Goal: Task Accomplishment & Management: Manage account settings

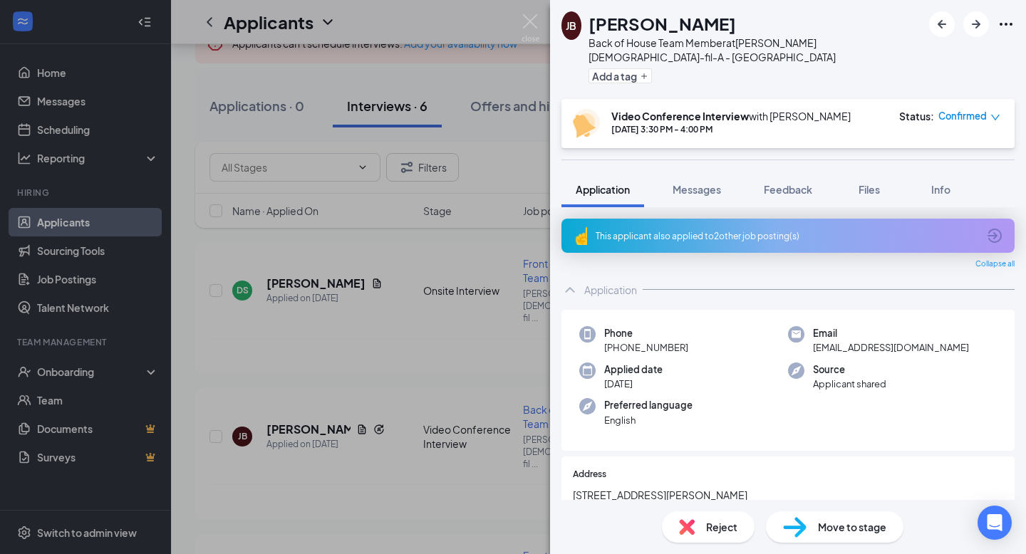
scroll to position [102, 0]
click at [512, 175] on div "[PERSON_NAME] [PERSON_NAME] Back of House Team Member at [PERSON_NAME] [DEMOGRA…" at bounding box center [513, 277] width 1026 height 554
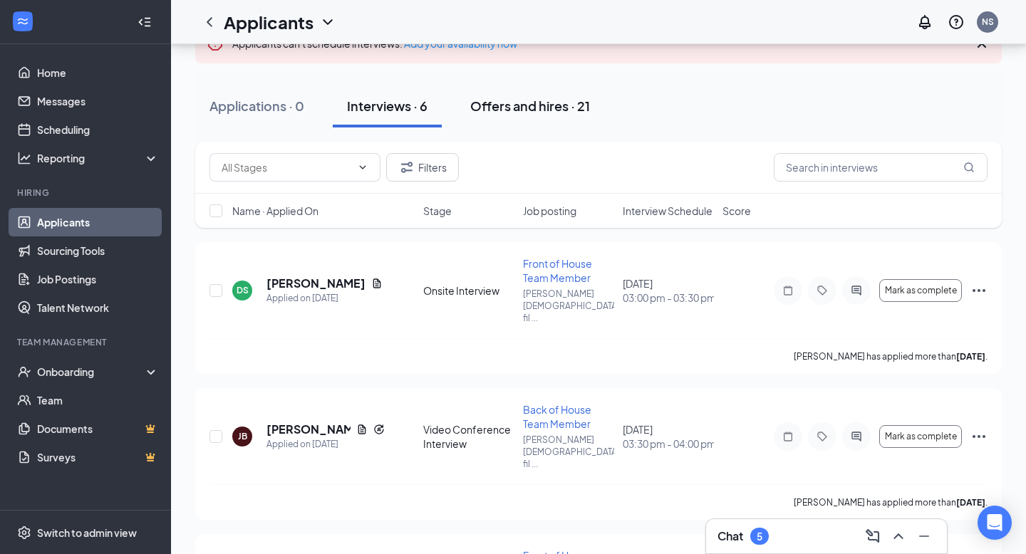
click at [514, 113] on div "Offers and hires · 21" at bounding box center [530, 106] width 120 height 18
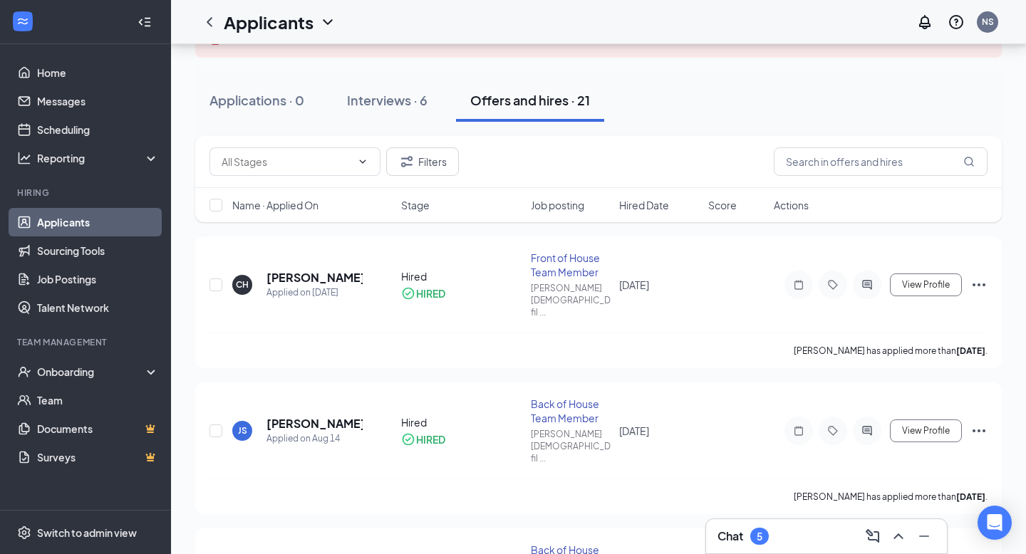
scroll to position [106, 0]
click at [592, 267] on div "Front of House Team Member" at bounding box center [571, 266] width 81 height 29
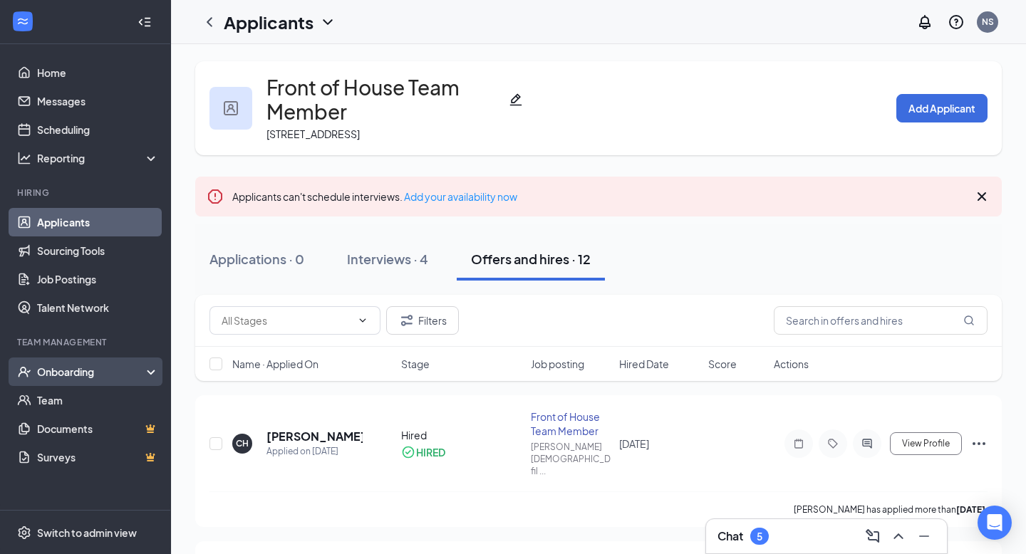
click at [110, 378] on div "Onboarding" at bounding box center [92, 372] width 110 height 14
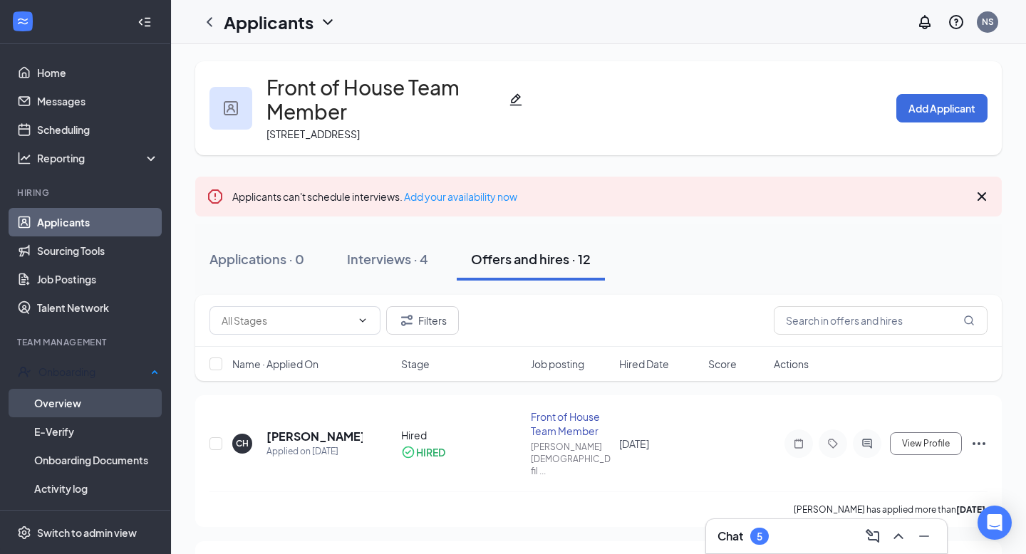
click at [106, 408] on link "Overview" at bounding box center [96, 403] width 125 height 29
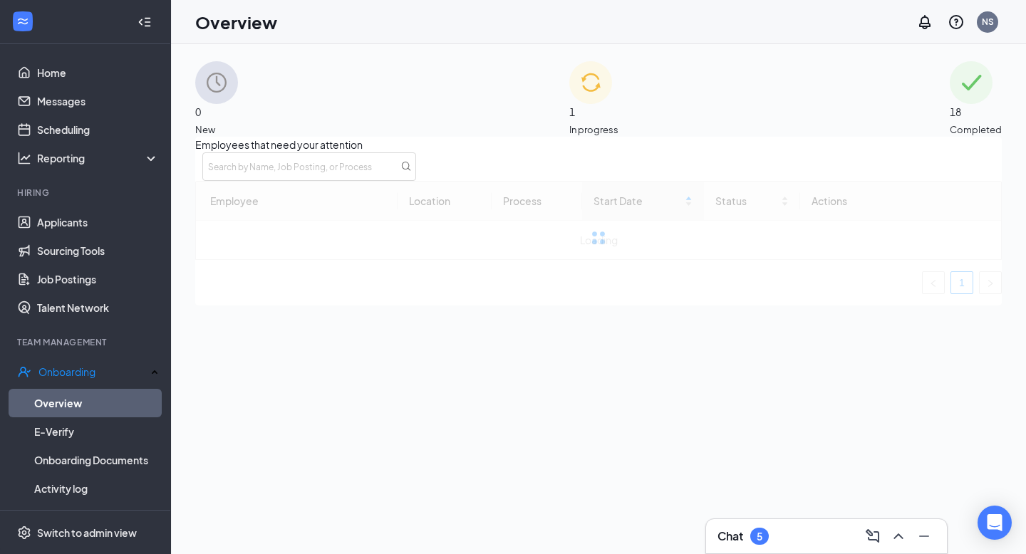
click at [606, 125] on div "1 In progress" at bounding box center [593, 99] width 49 height 76
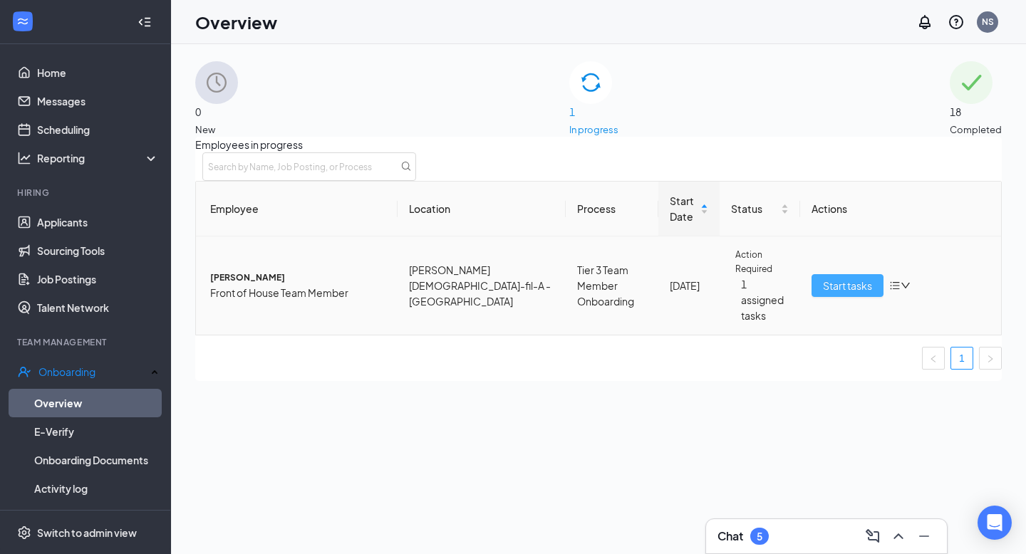
click at [846, 294] on span "Start tasks" at bounding box center [847, 286] width 49 height 16
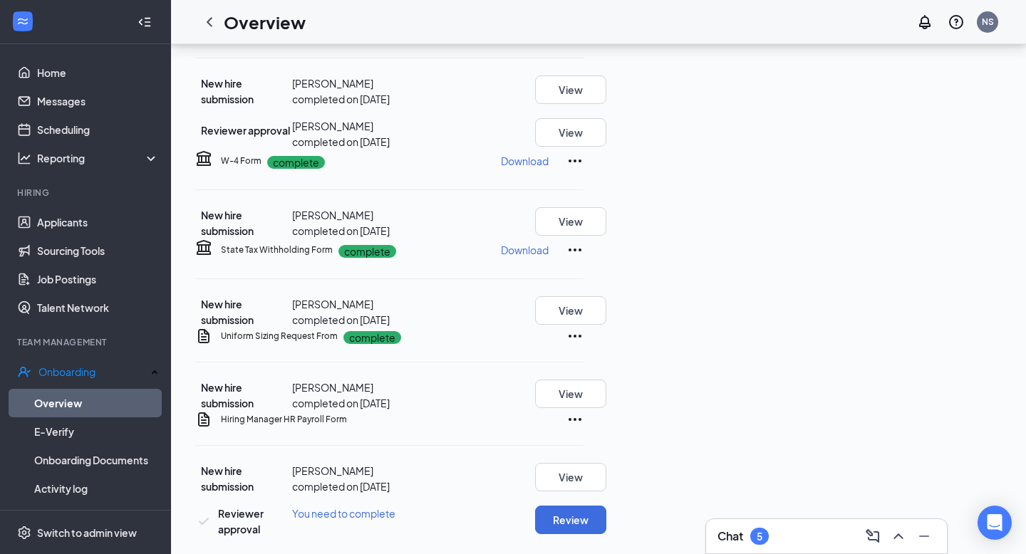
scroll to position [594, 0]
click at [606, 507] on button "Review" at bounding box center [570, 520] width 71 height 29
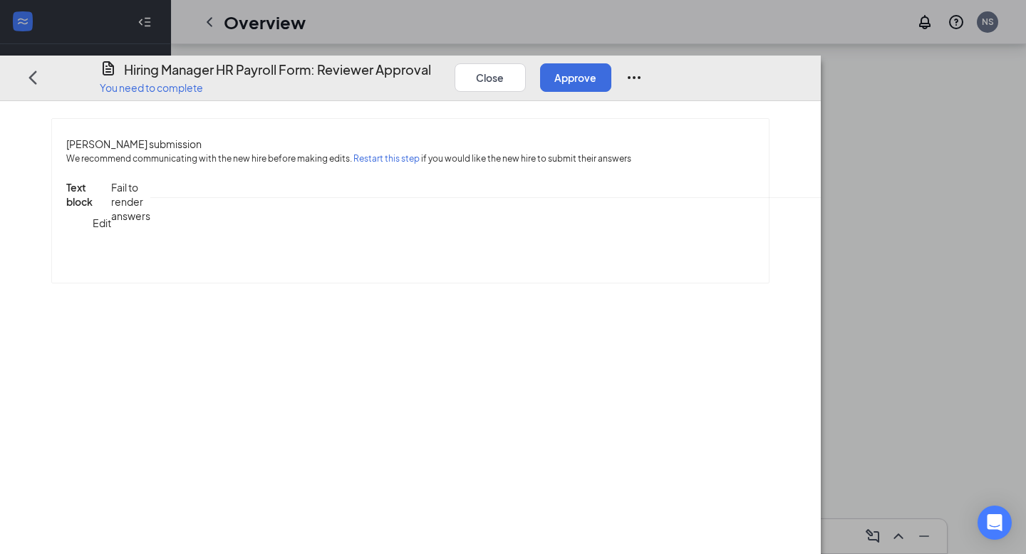
scroll to position [0, 0]
click at [526, 63] on button "Close" at bounding box center [490, 77] width 71 height 29
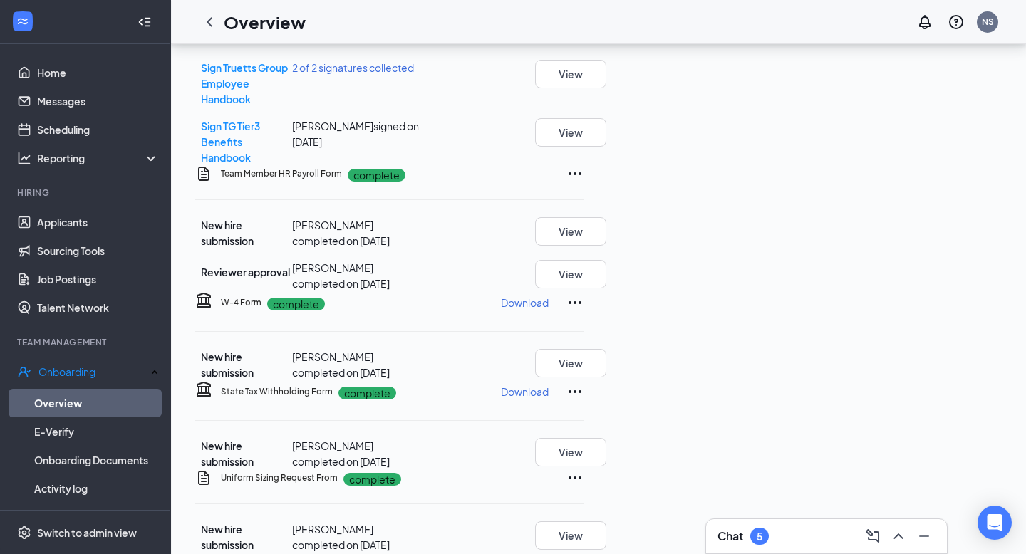
scroll to position [594, 0]
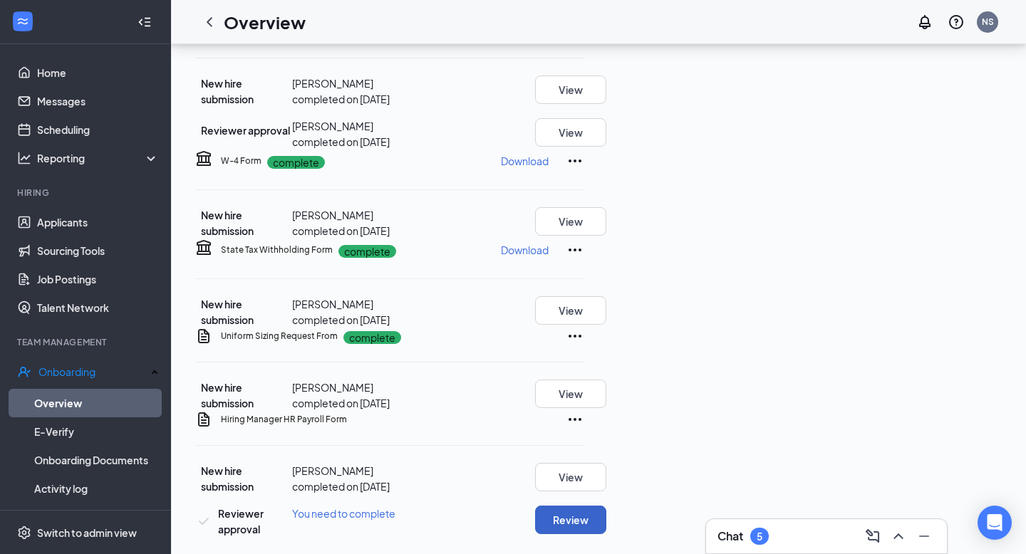
click at [606, 507] on button "Review" at bounding box center [570, 520] width 71 height 29
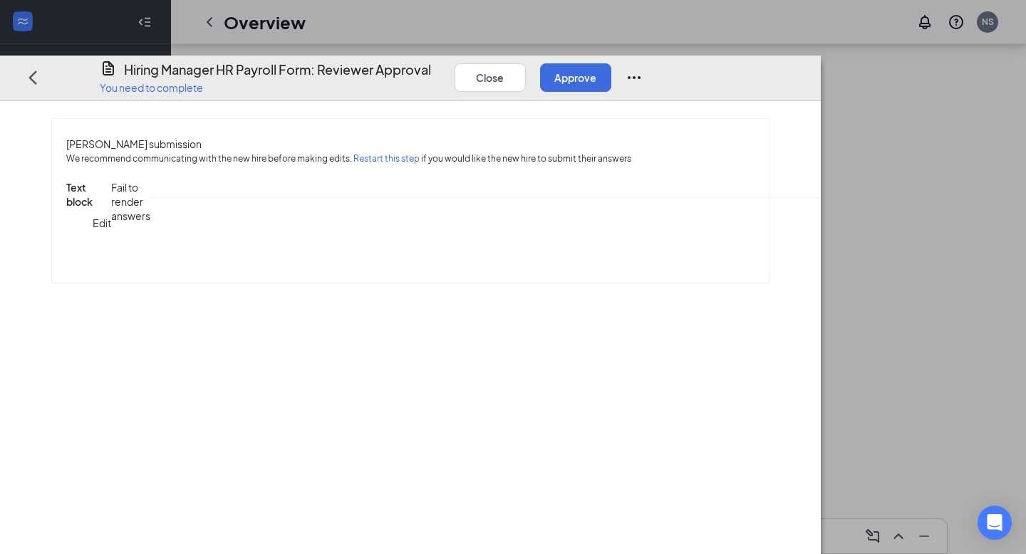
click at [643, 60] on div "Close Approve" at bounding box center [549, 77] width 188 height 34
click at [643, 68] on icon "Ellipses" at bounding box center [634, 76] width 17 height 17
click at [798, 155] on div "[PERSON_NAME] submission We recommend communicating with the new hire before ma…" at bounding box center [410, 200] width 775 height 165
click at [873, 222] on span "Edit" at bounding box center [872, 223] width 19 height 13
click at [839, 238] on input at bounding box center [851, 226] width 24 height 23
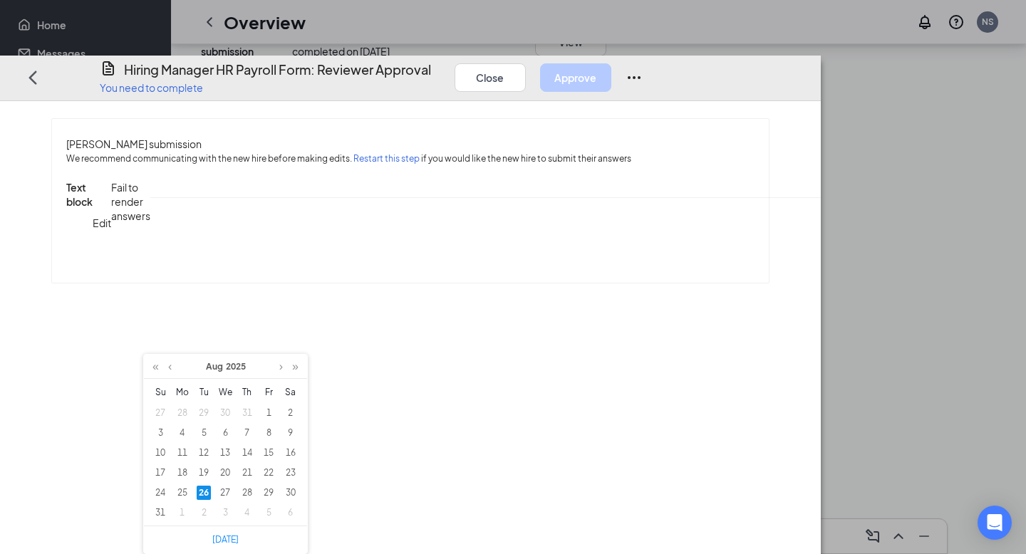
click at [206, 486] on div "26" at bounding box center [204, 493] width 14 height 14
type input "[DATE]"
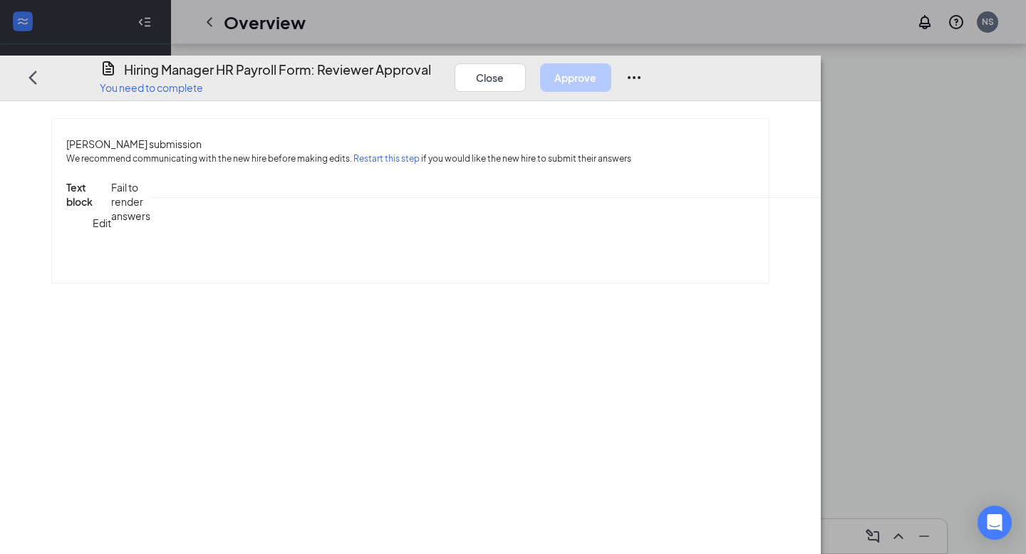
click at [289, 532] on div "Parttime Regular" at bounding box center [265, 540] width 227 height 16
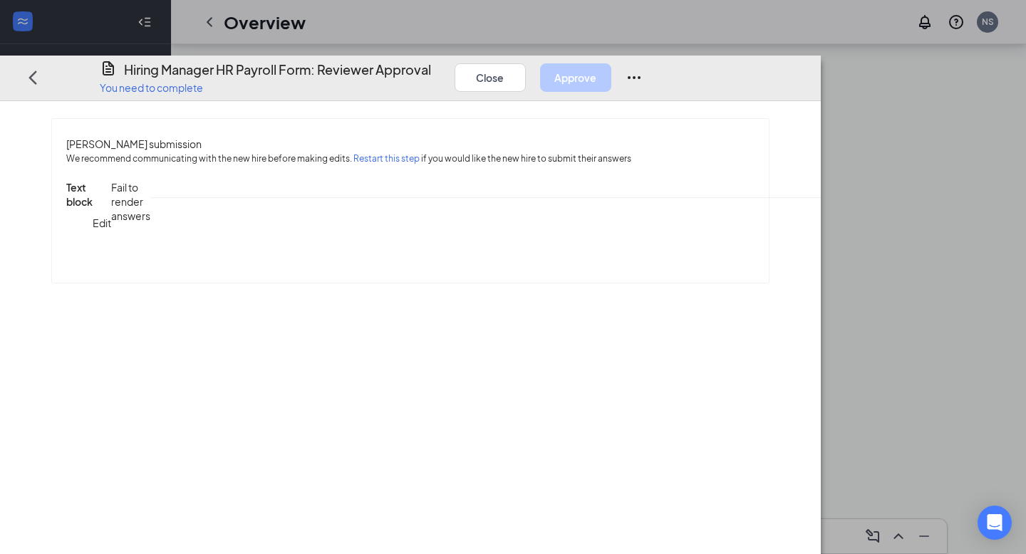
click at [247, 529] on div "Tier 3" at bounding box center [265, 540] width 244 height 23
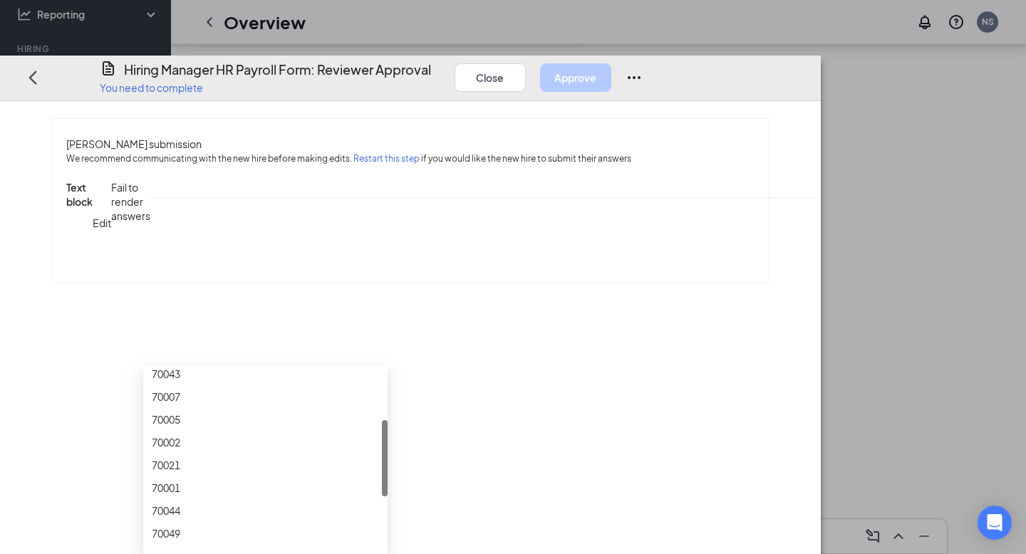
scroll to position [121, 0]
click at [212, 366] on div "70043" at bounding box center [265, 374] width 227 height 16
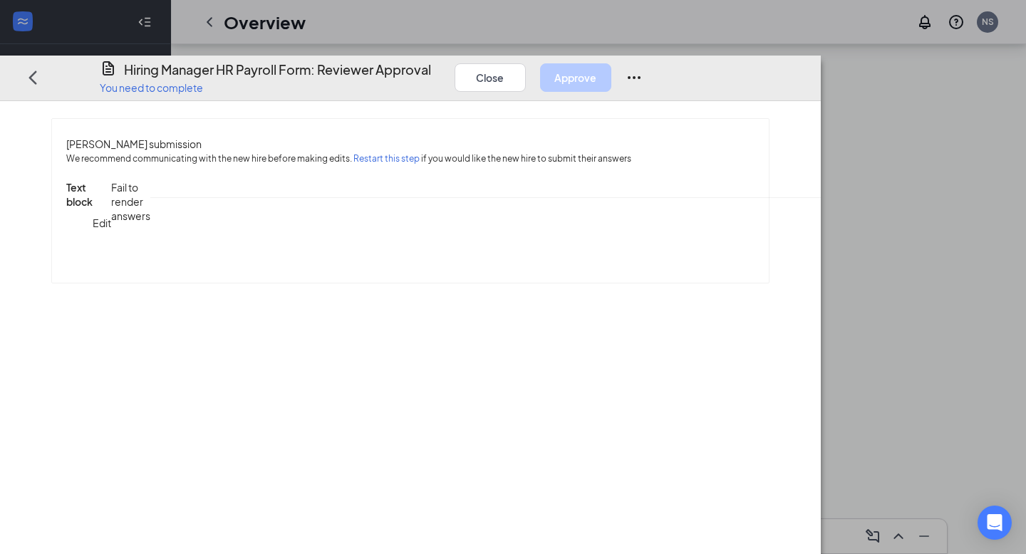
scroll to position [308, 0]
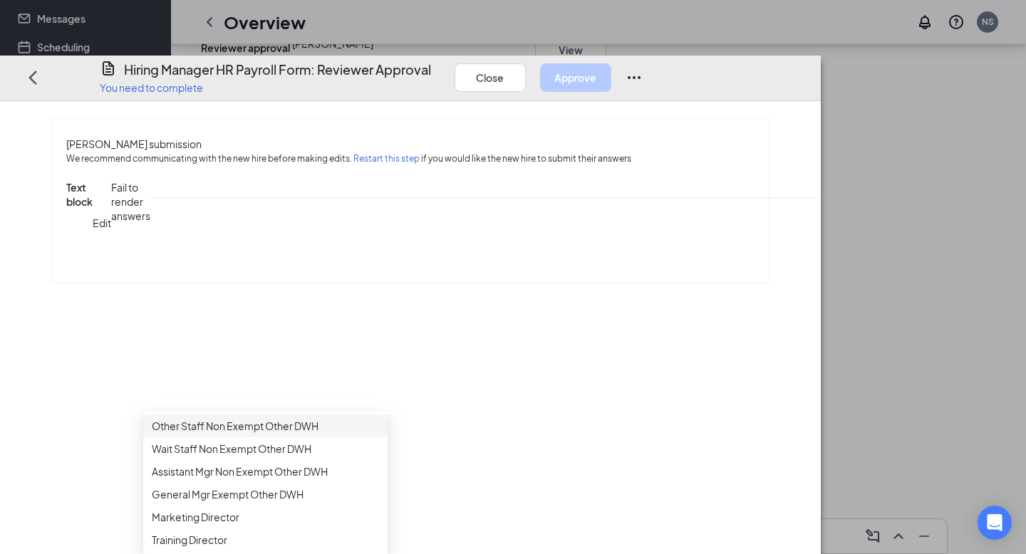
click at [236, 418] on div "Other Staff Non Exempt Other DWH" at bounding box center [265, 426] width 227 height 16
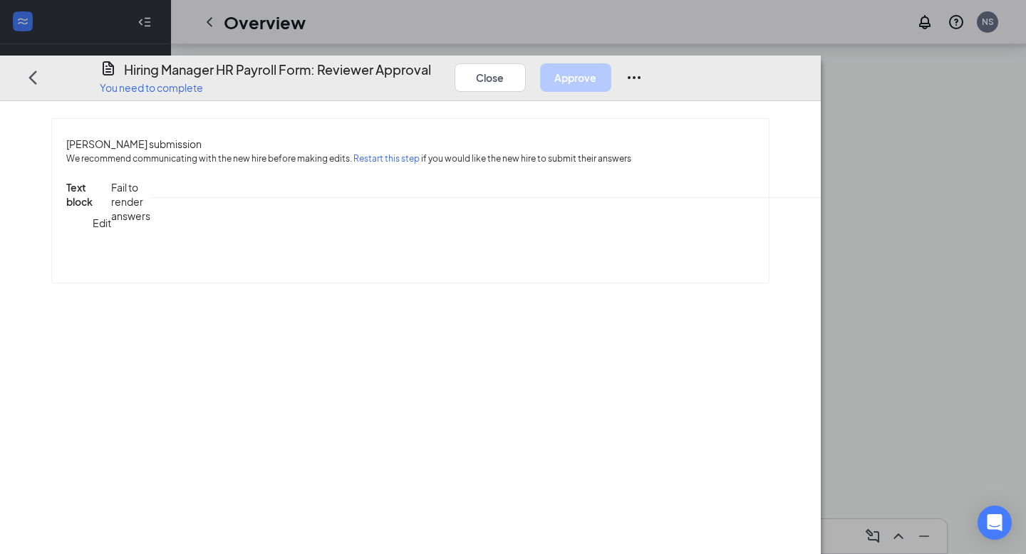
scroll to position [351, 0]
type input "13.50"
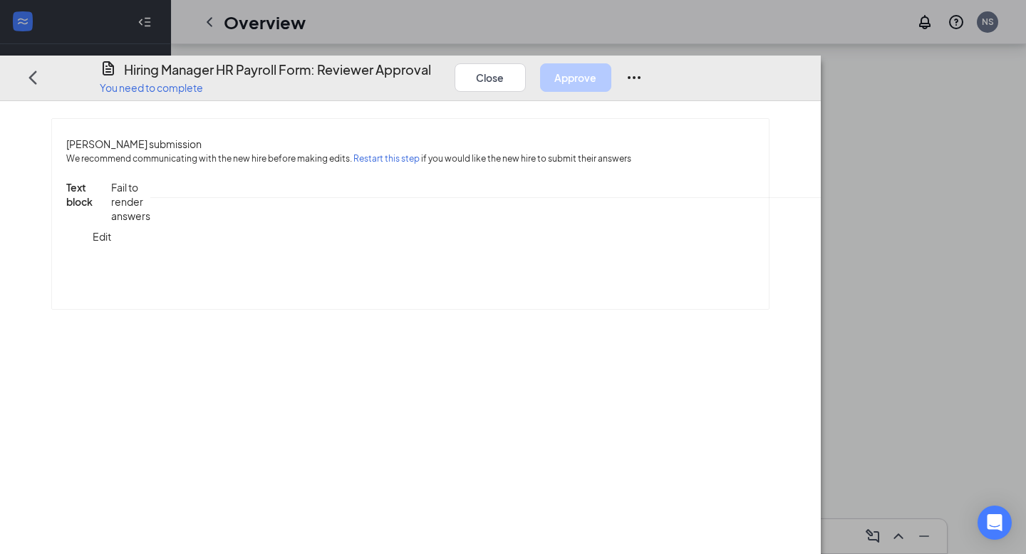
click at [111, 180] on div "Text block Edit" at bounding box center [88, 236] width 45 height 112
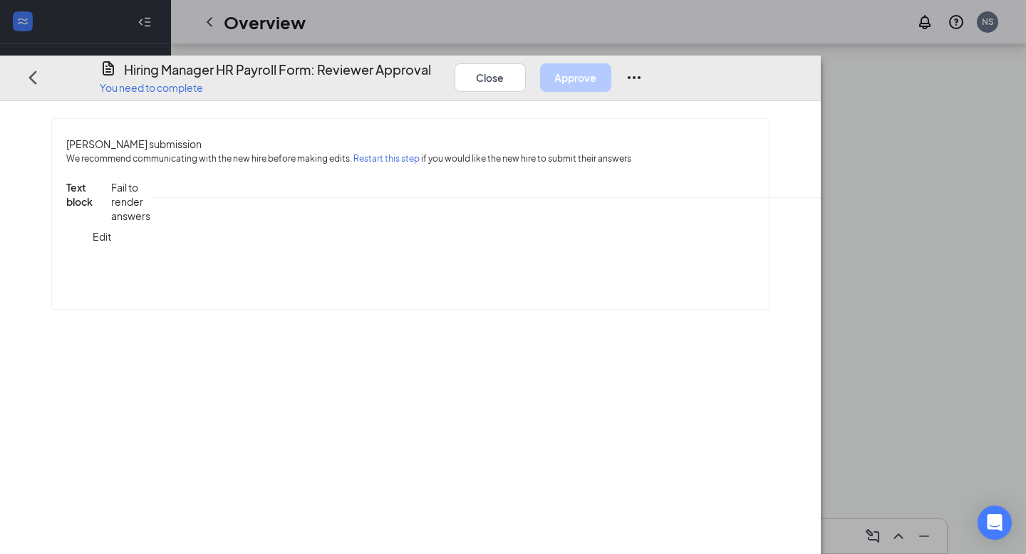
type input "13.50"
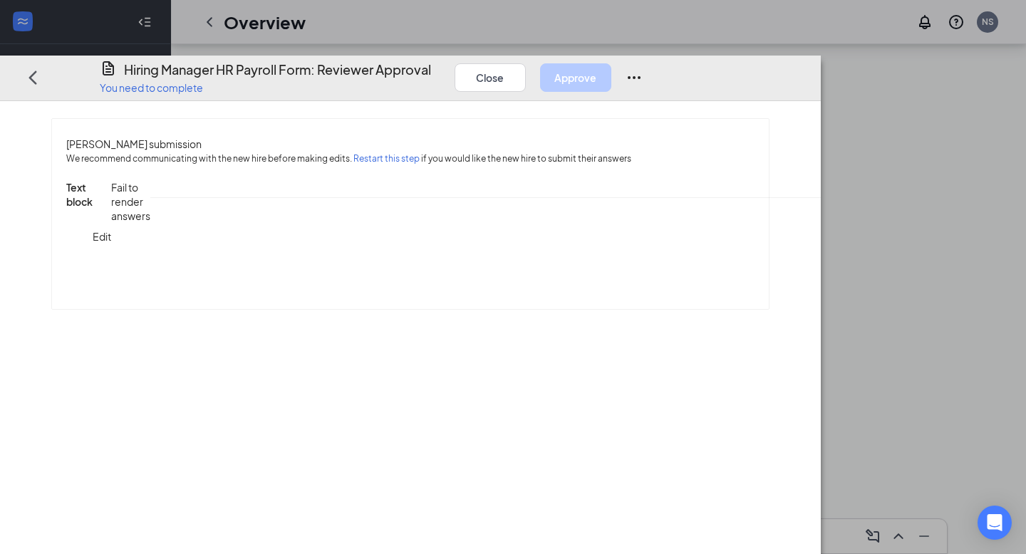
click at [720, 136] on div "[PERSON_NAME] submission" at bounding box center [410, 144] width 688 height 16
click at [111, 180] on button "Edit" at bounding box center [102, 236] width 19 height 112
click at [128, 197] on span "Save" at bounding box center [116, 203] width 24 height 13
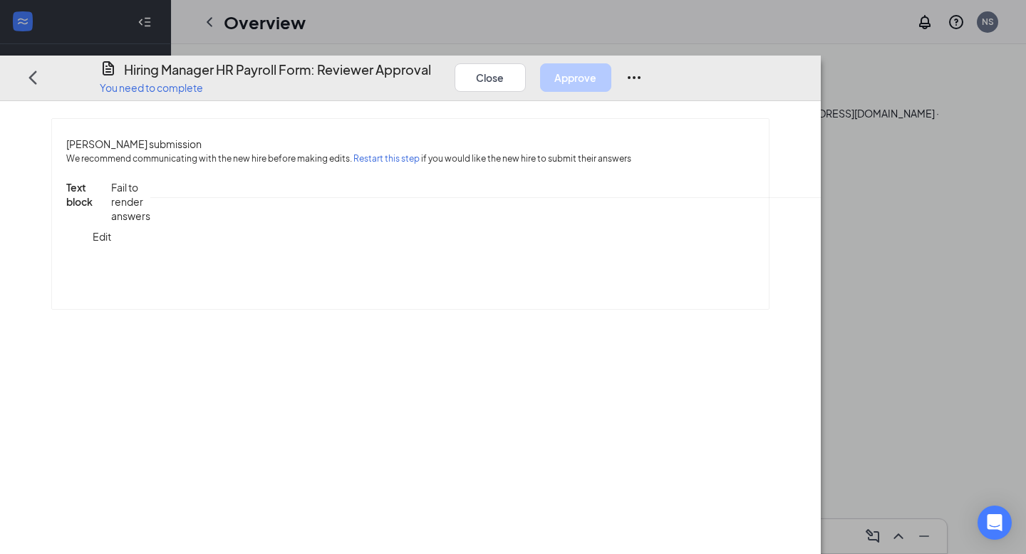
scroll to position [440, 0]
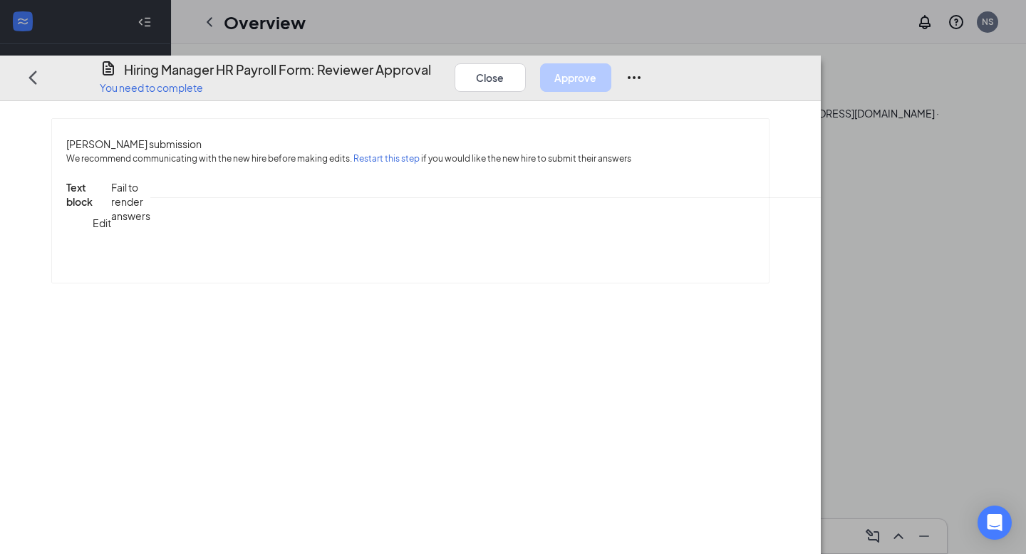
click at [871, 197] on span "Save" at bounding box center [875, 203] width 24 height 13
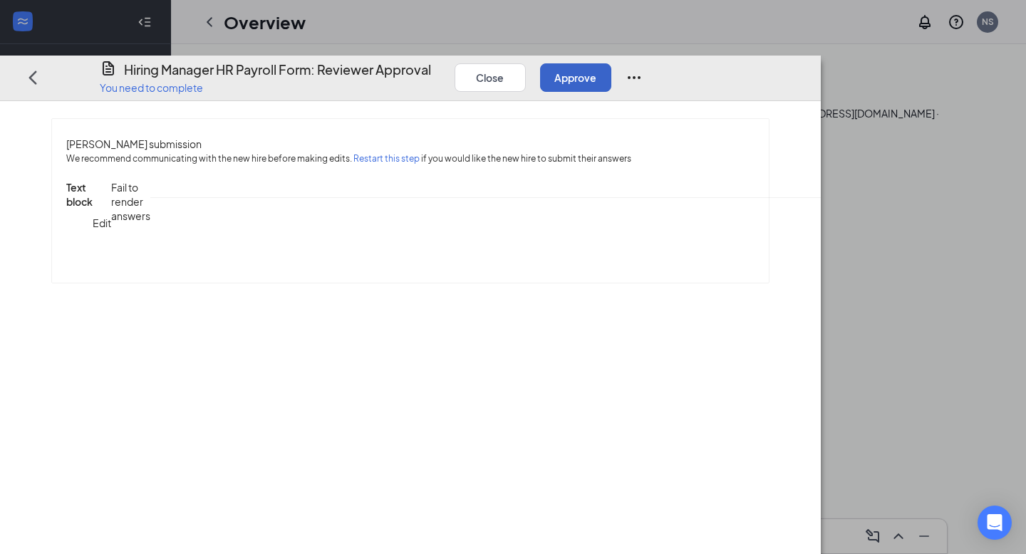
click at [611, 63] on button "Approve" at bounding box center [575, 77] width 71 height 29
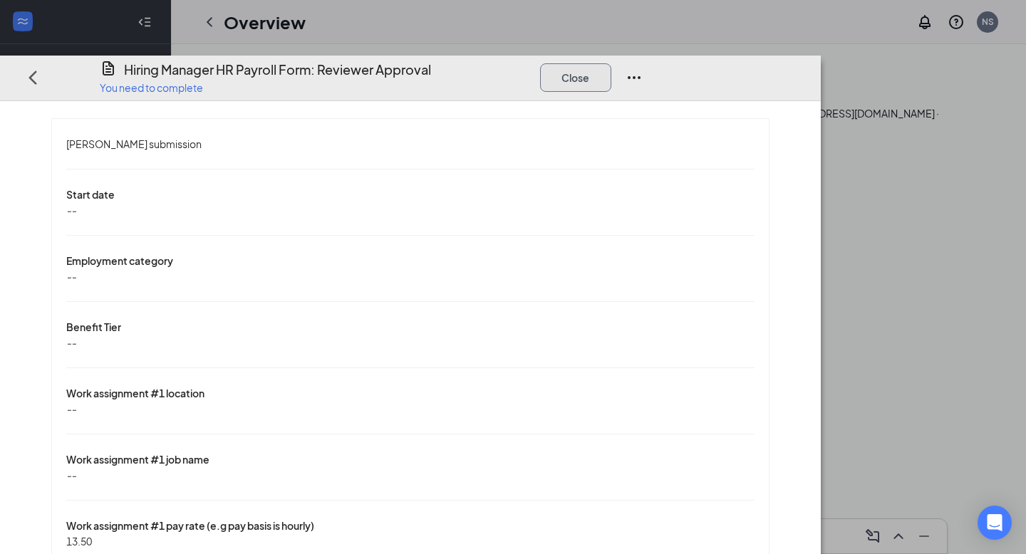
click at [611, 63] on button "Close" at bounding box center [575, 77] width 71 height 29
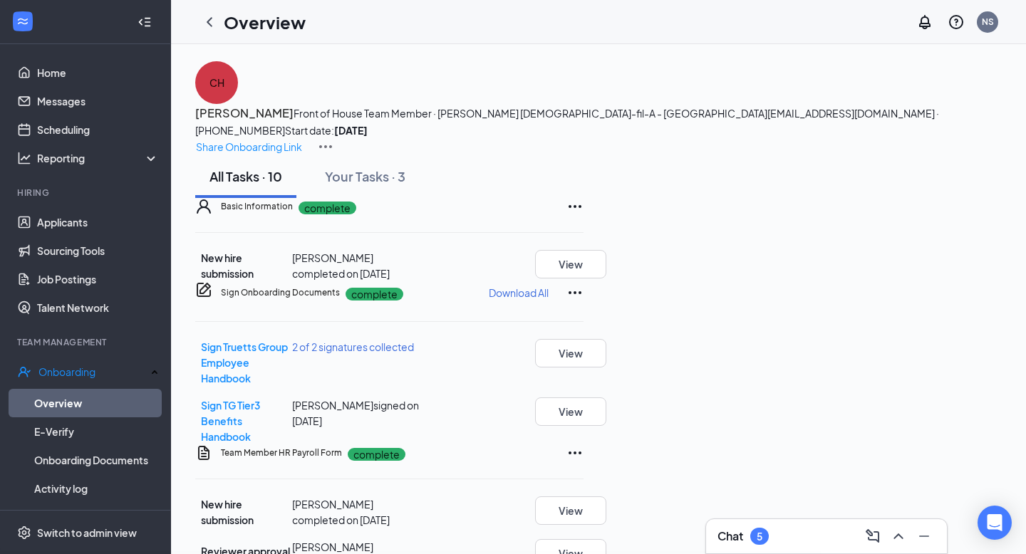
scroll to position [594, 0]
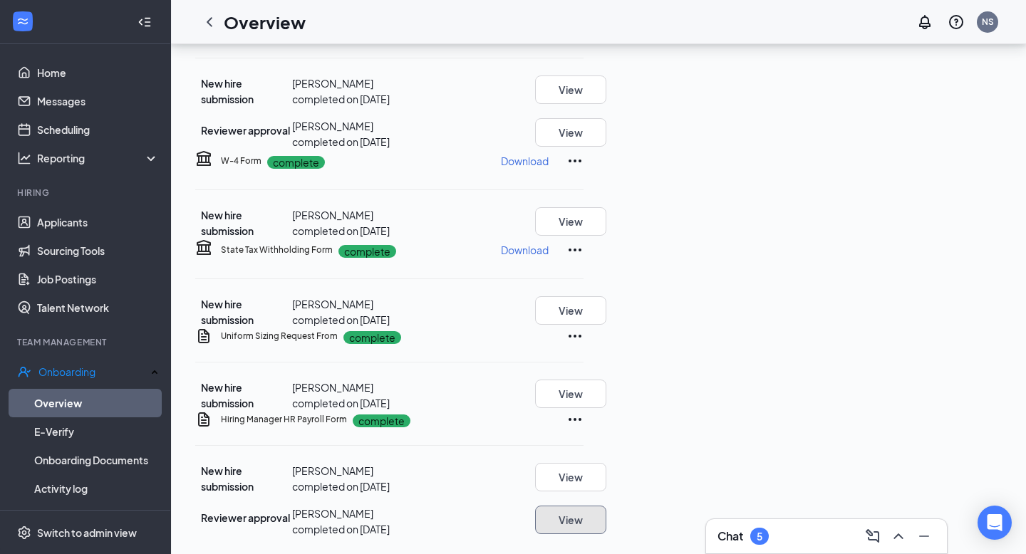
click at [606, 507] on button "View" at bounding box center [570, 520] width 71 height 29
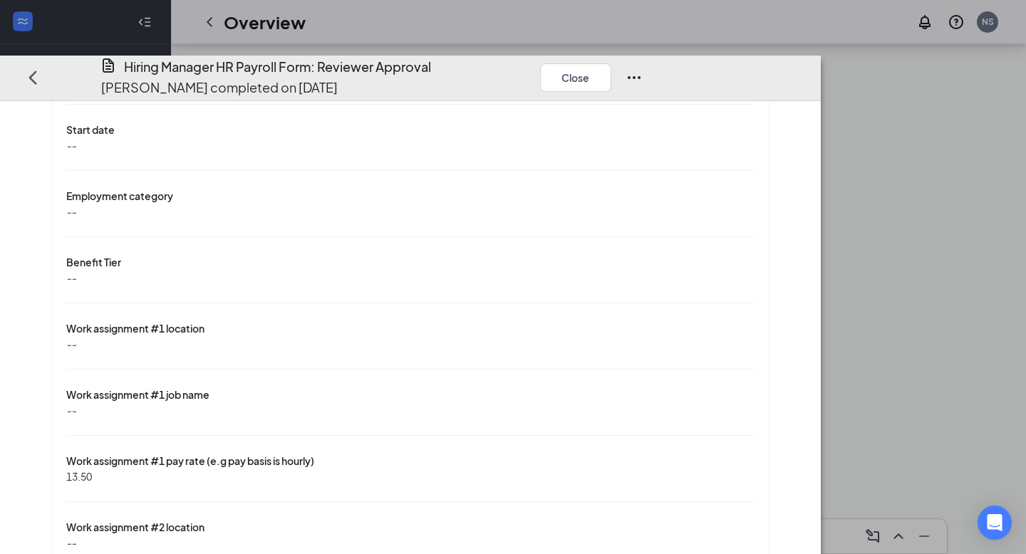
scroll to position [93, 0]
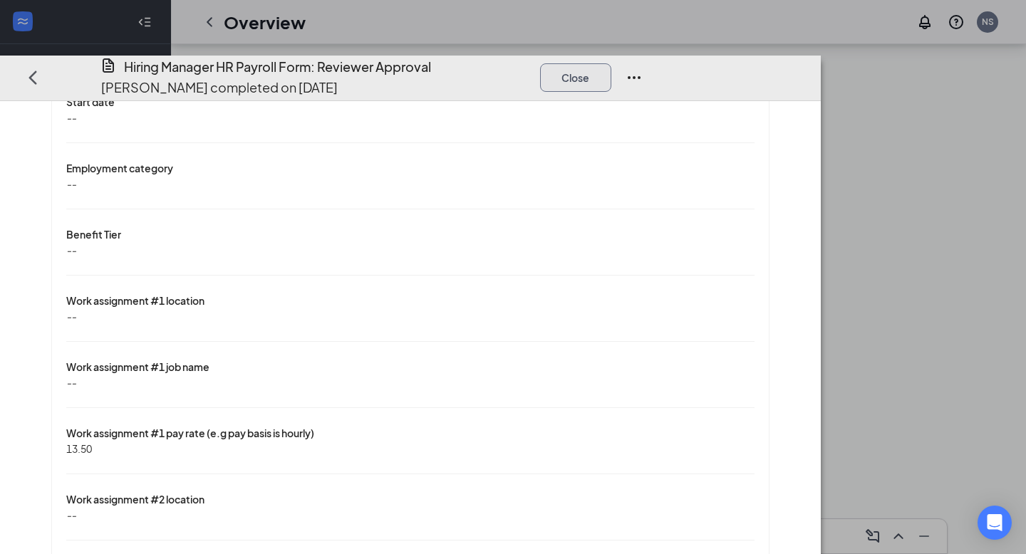
click at [611, 63] on button "Close" at bounding box center [575, 77] width 71 height 29
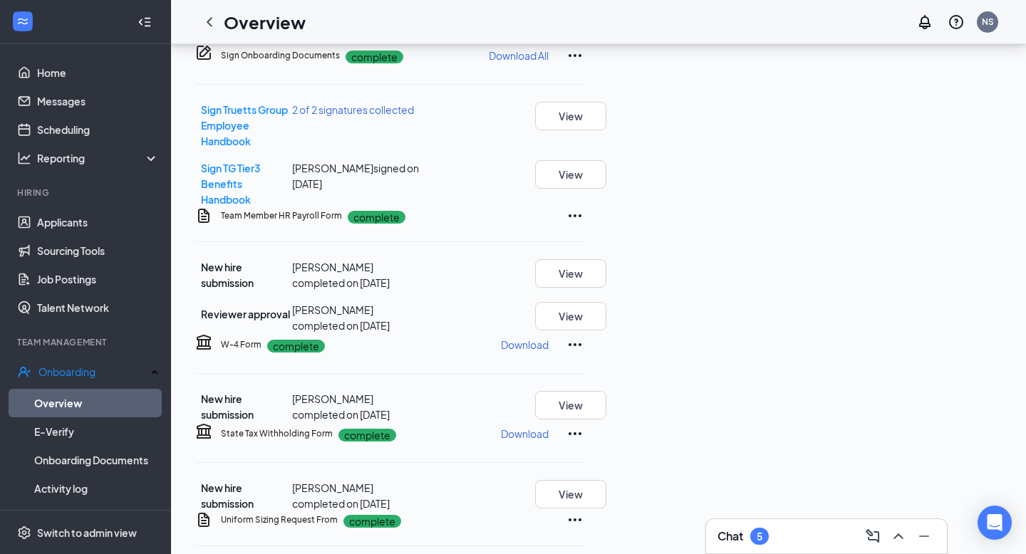
scroll to position [0, 0]
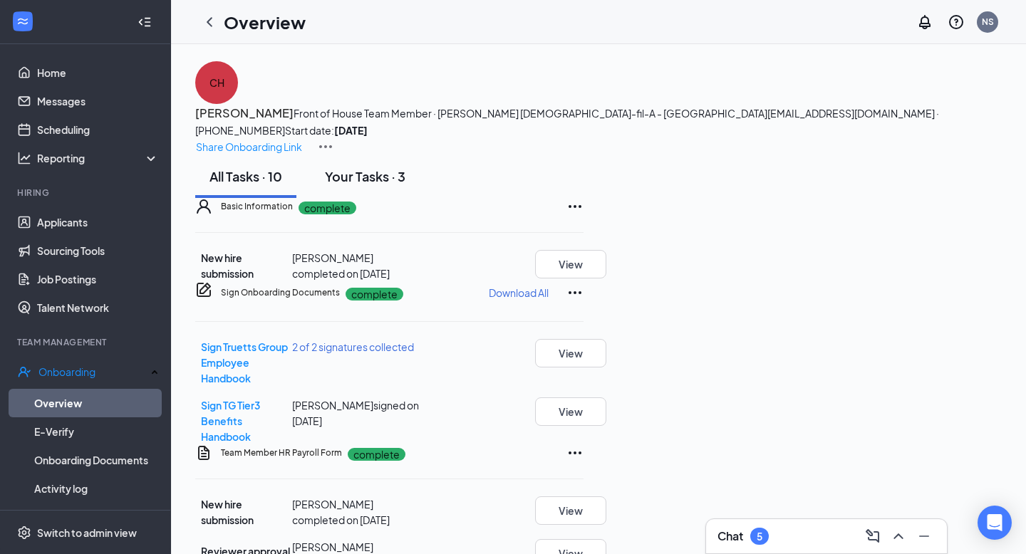
click at [378, 185] on div "Your Tasks · 3" at bounding box center [365, 176] width 81 height 18
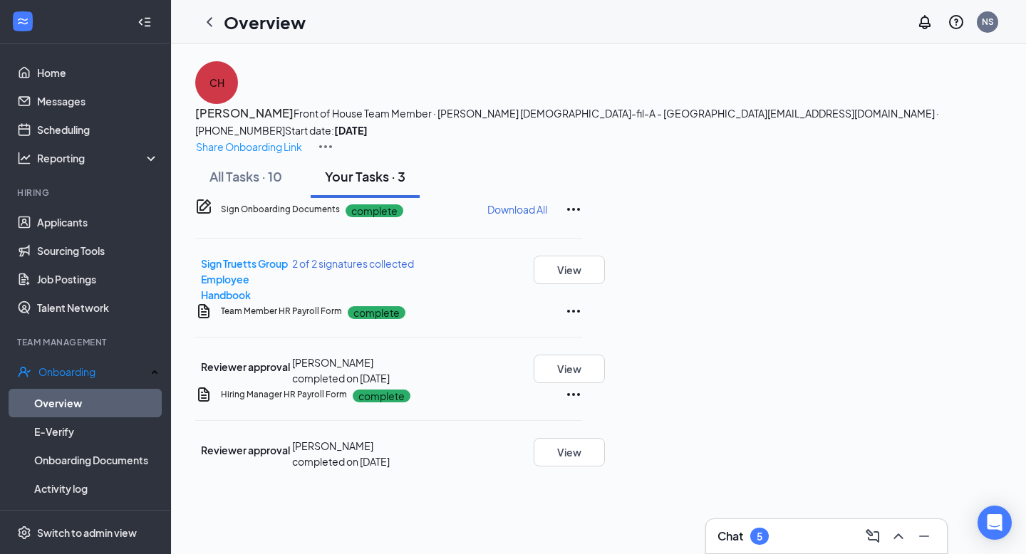
scroll to position [47, 0]
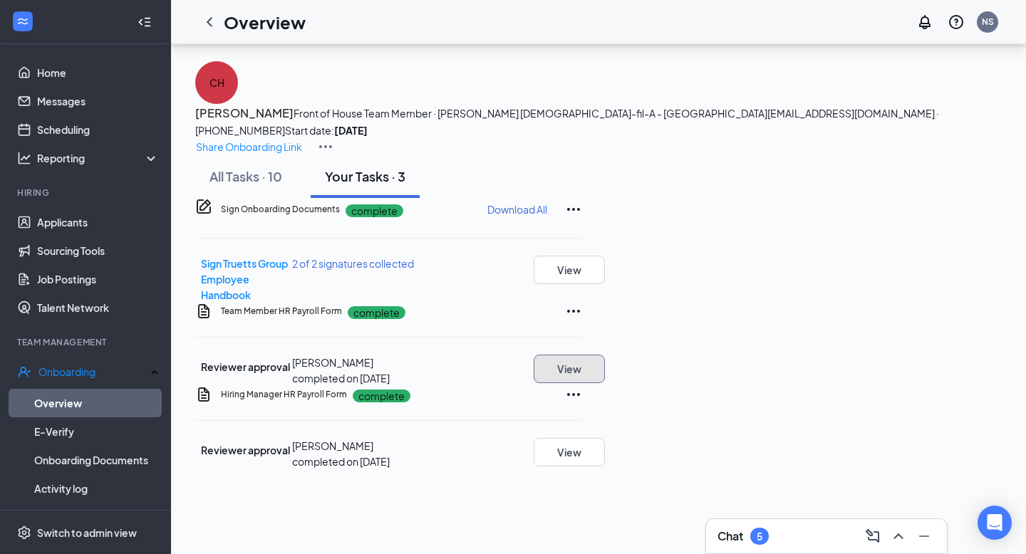
click at [605, 383] on button "View" at bounding box center [569, 369] width 71 height 29
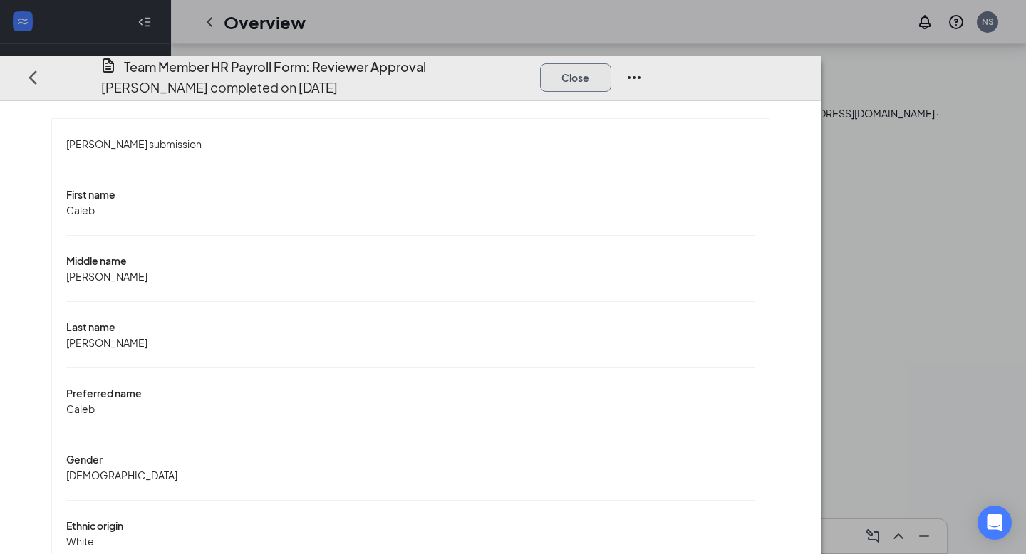
click at [611, 63] on button "Close" at bounding box center [575, 77] width 71 height 29
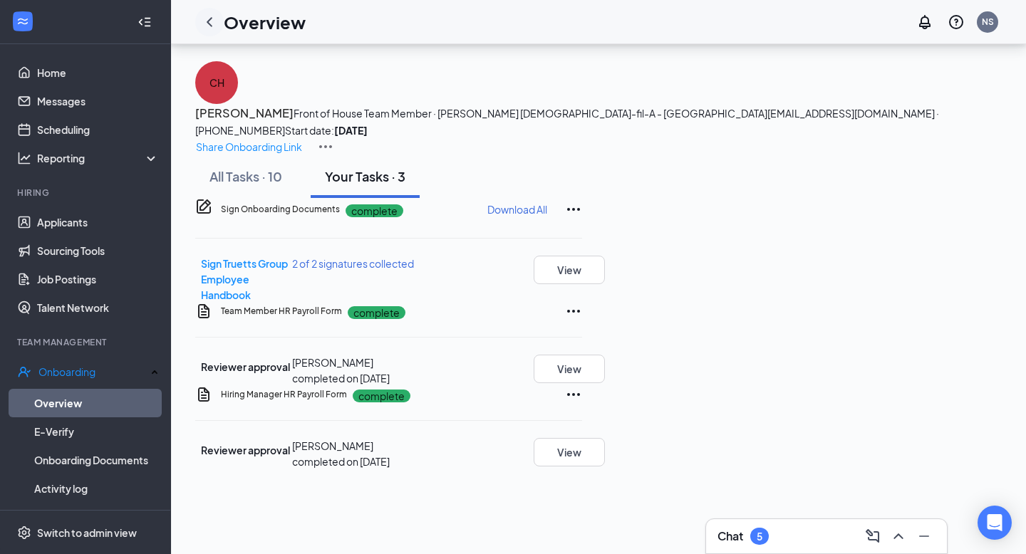
click at [209, 14] on icon "ChevronLeft" at bounding box center [209, 22] width 17 height 17
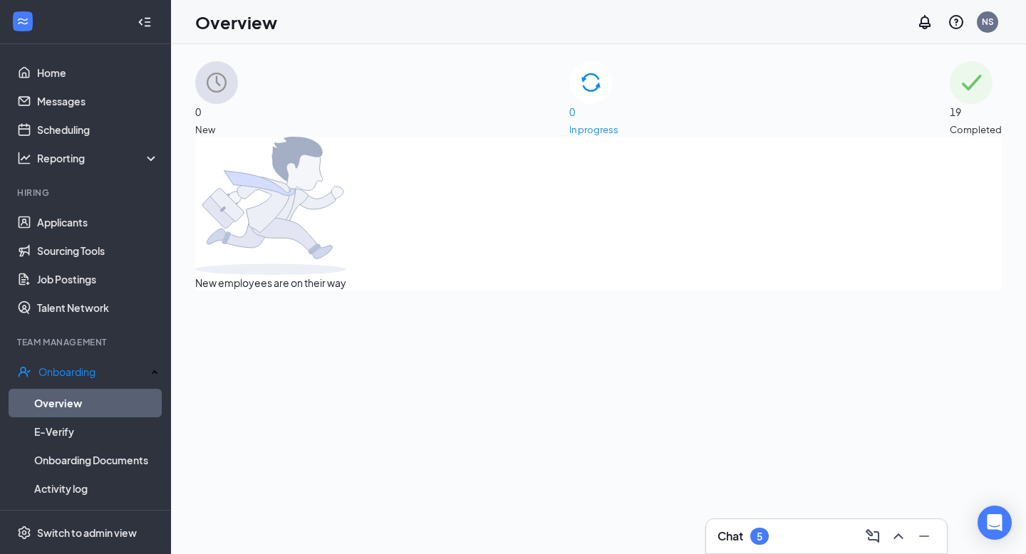
click at [950, 104] on span "19" at bounding box center [976, 112] width 52 height 16
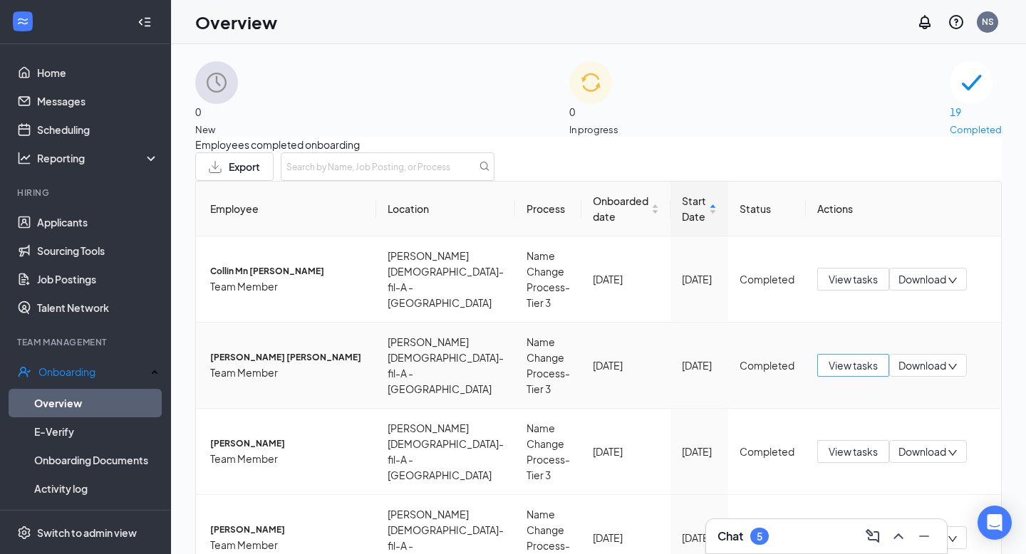
click at [829, 373] on span "View tasks" at bounding box center [853, 366] width 49 height 16
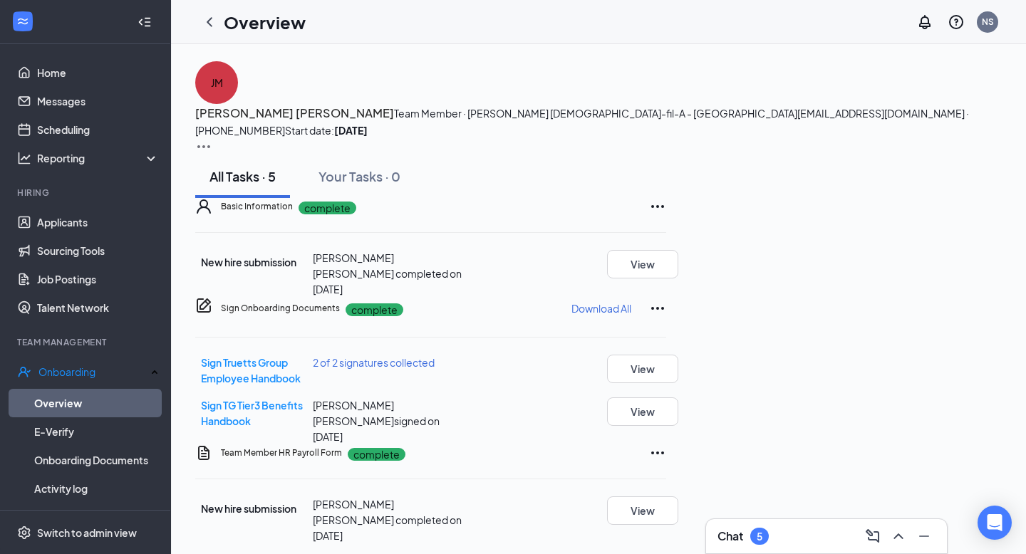
scroll to position [121, 0]
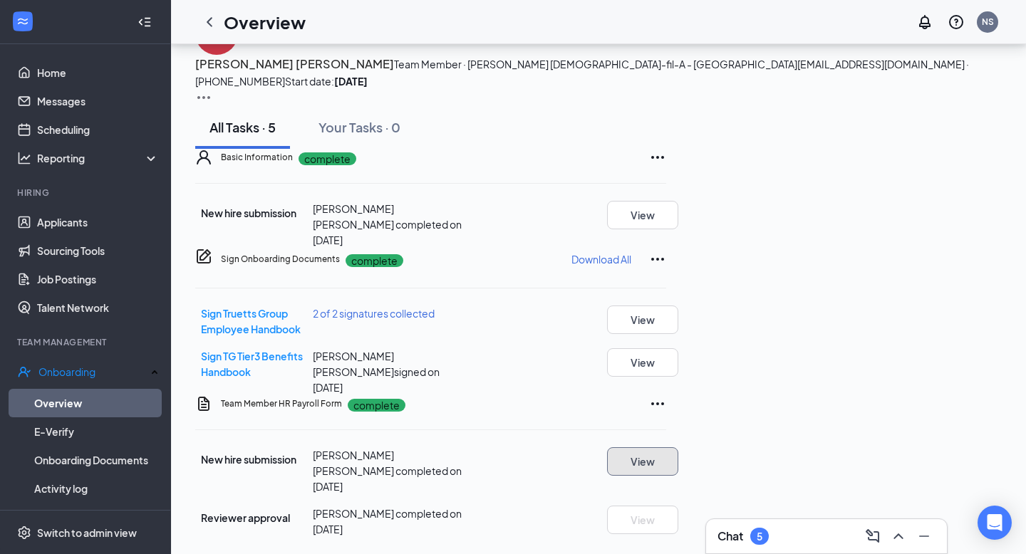
click at [678, 475] on button "View" at bounding box center [642, 461] width 71 height 29
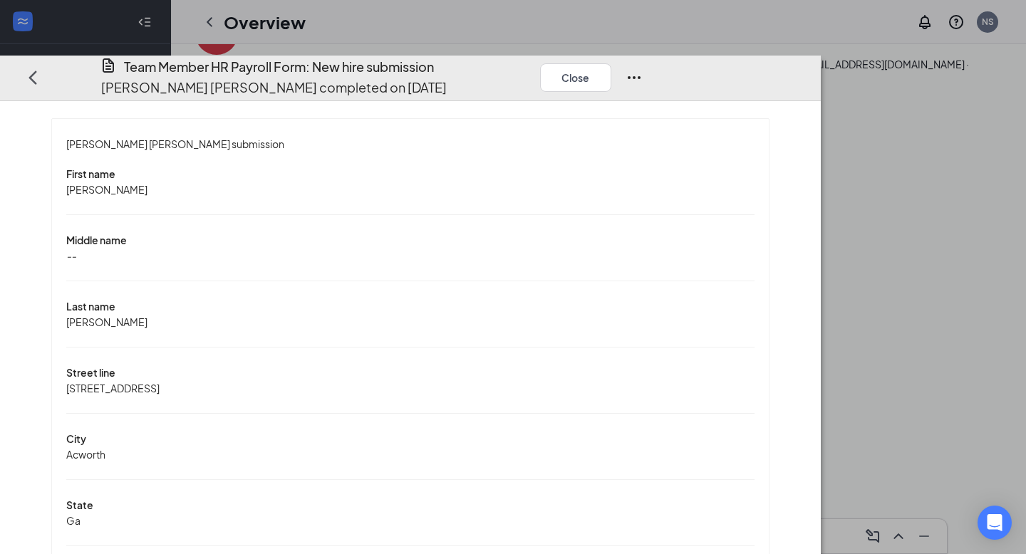
scroll to position [0, 0]
